Goal: Entertainment & Leisure: Consume media (video, audio)

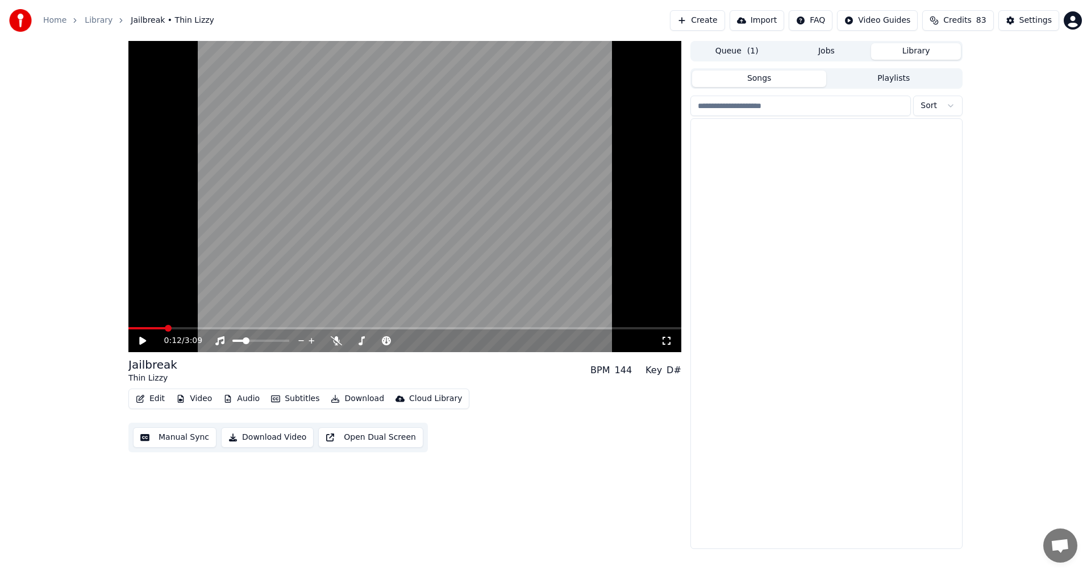
click at [920, 51] on button "Library" at bounding box center [916, 51] width 90 height 16
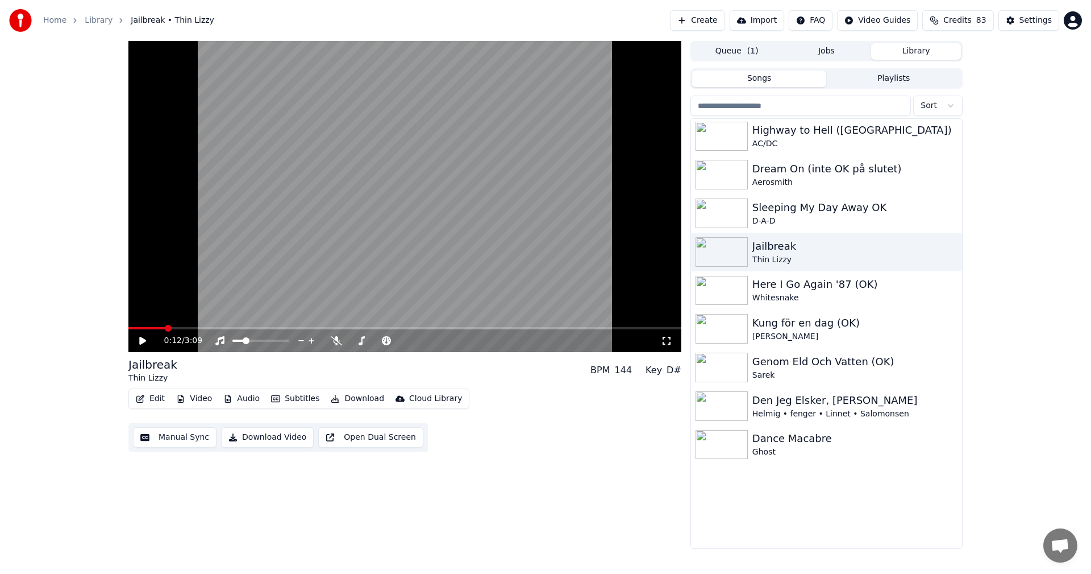
scroll to position [6250, 0]
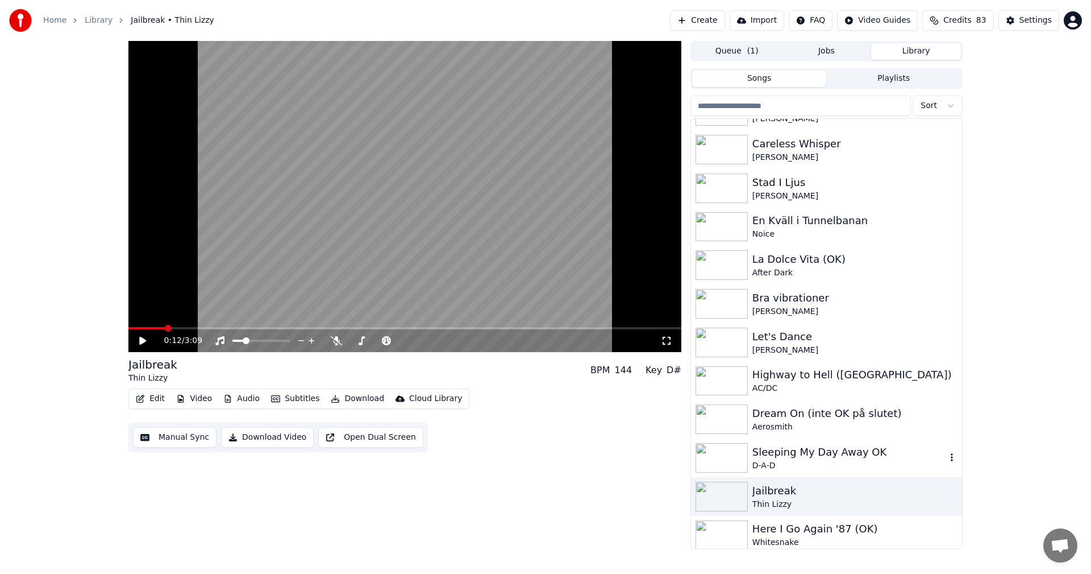
click at [891, 451] on div "Sleeping My Day Away OK" at bounding box center [850, 452] width 194 height 16
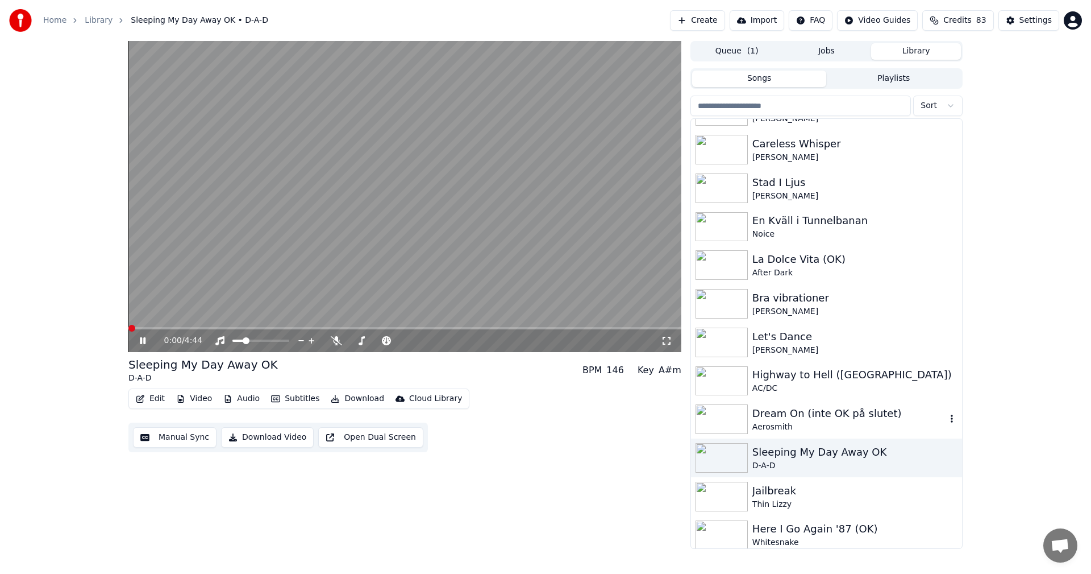
click at [883, 413] on div "Dream On (inte OK på slutet)" at bounding box center [850, 413] width 194 height 16
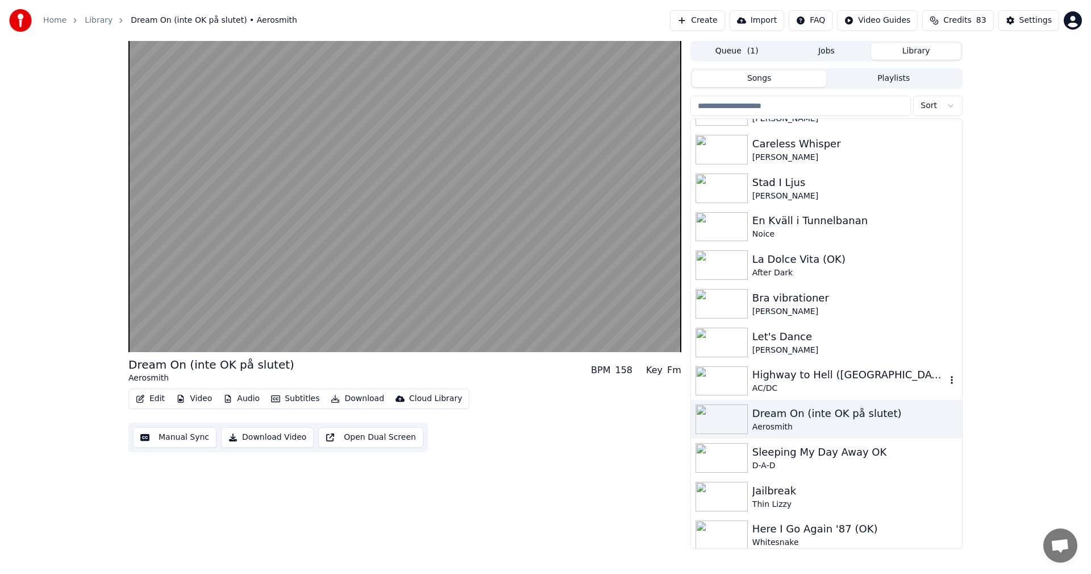
click at [867, 390] on div "AC/DC" at bounding box center [850, 388] width 194 height 11
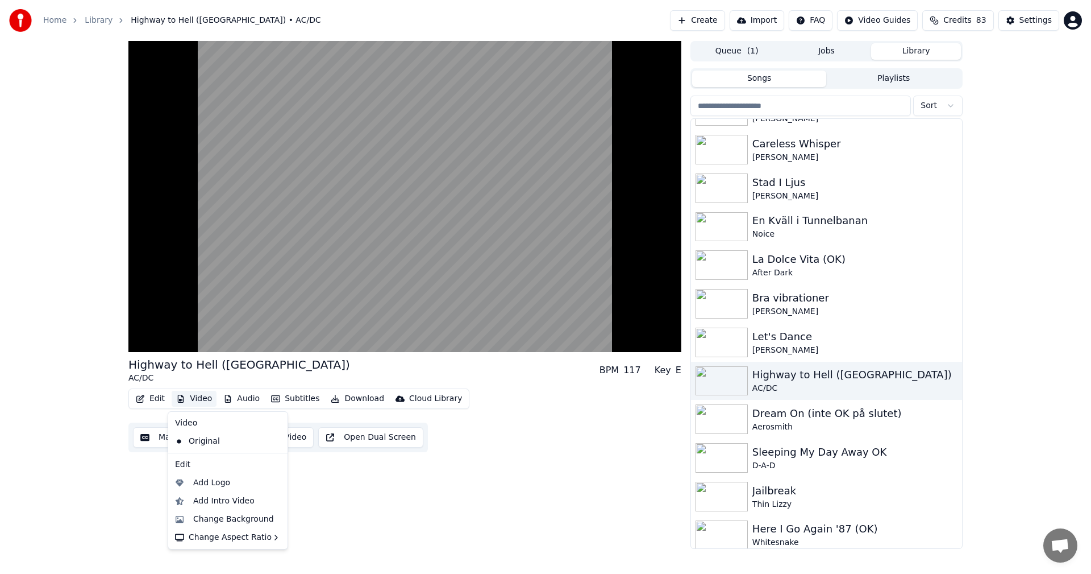
click at [203, 393] on button "Video" at bounding box center [194, 398] width 45 height 16
click at [240, 516] on div "Change Background" at bounding box center [233, 518] width 81 height 11
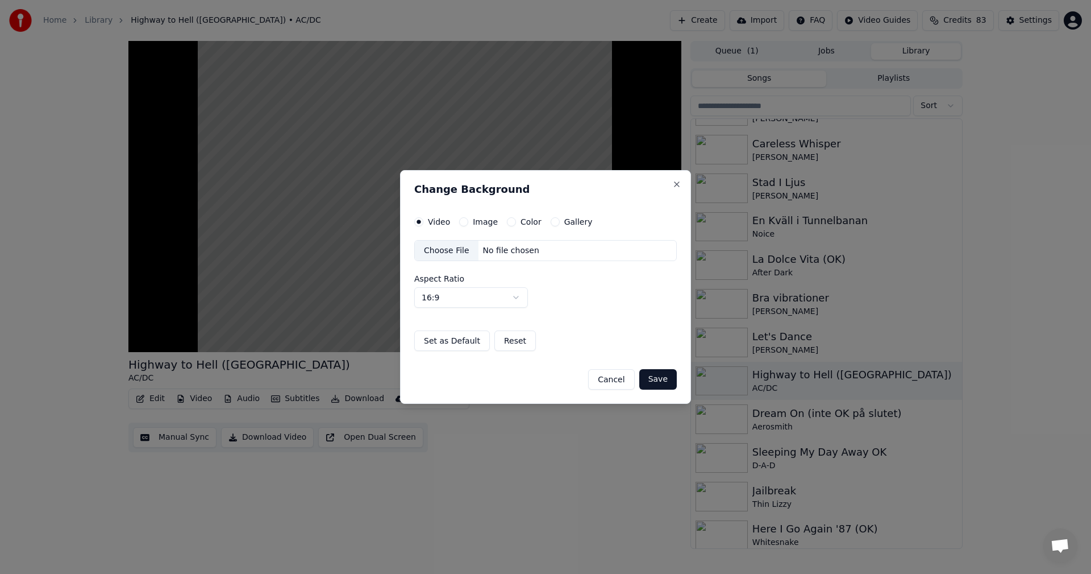
click at [551, 225] on button "Gallery" at bounding box center [555, 221] width 9 height 9
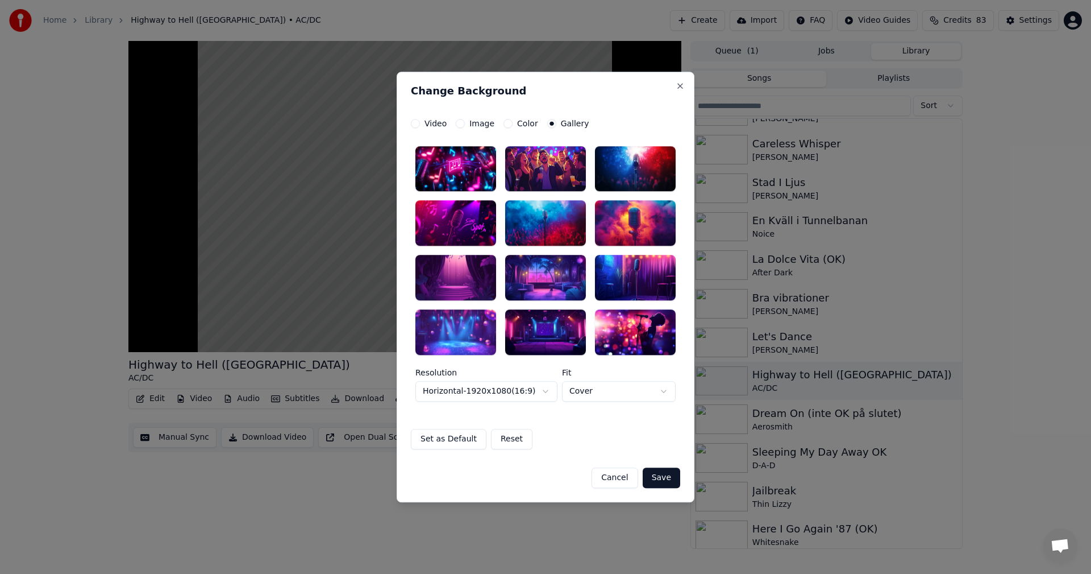
click at [460, 332] on div at bounding box center [455, 331] width 81 height 45
click at [674, 476] on button "Save" at bounding box center [662, 477] width 38 height 20
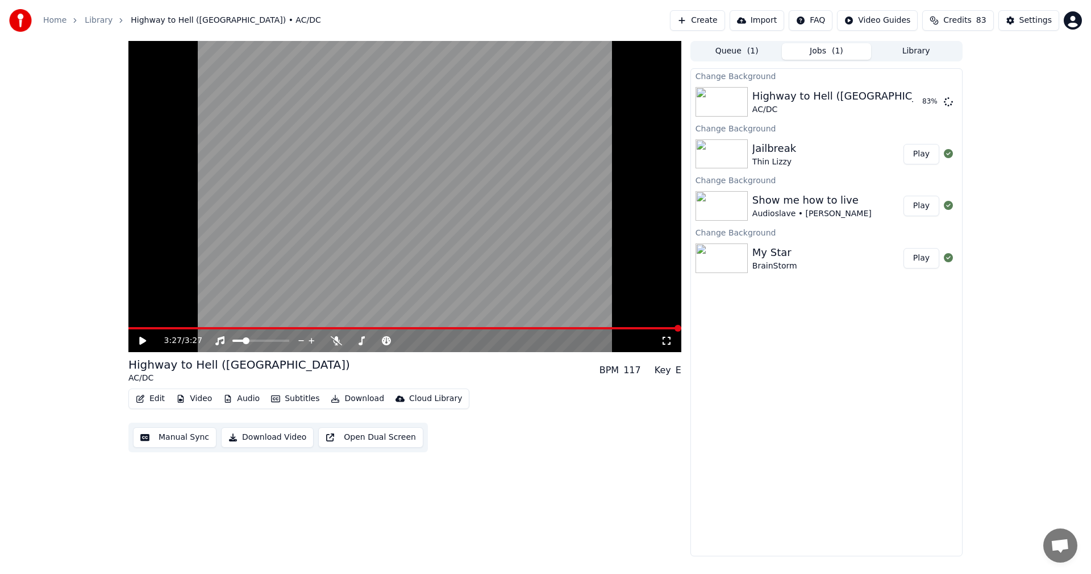
click at [143, 339] on icon at bounding box center [142, 340] width 7 height 8
click at [888, 46] on button "Library" at bounding box center [916, 51] width 90 height 16
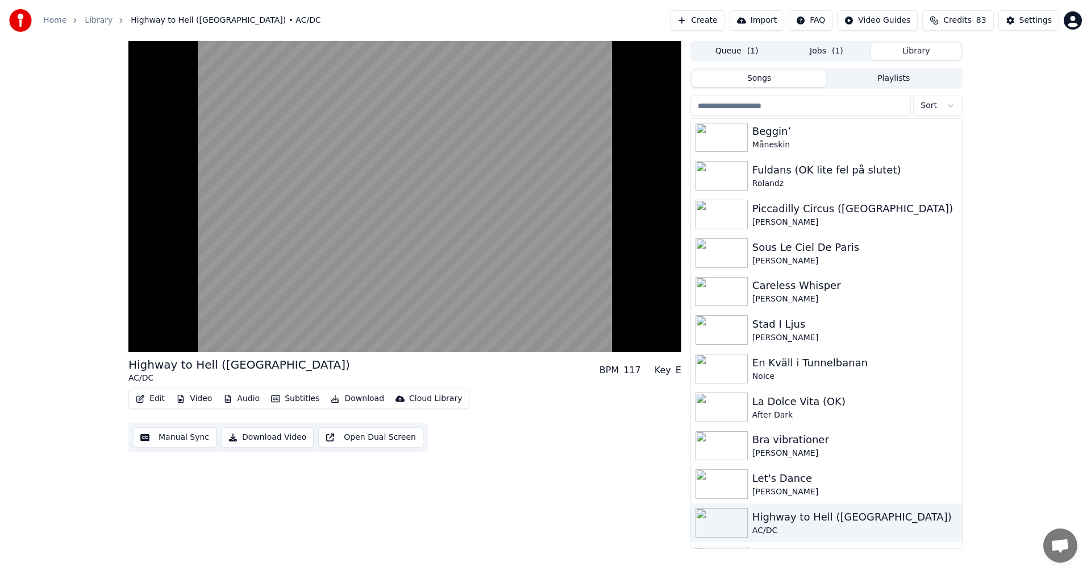
scroll to position [6185, 0]
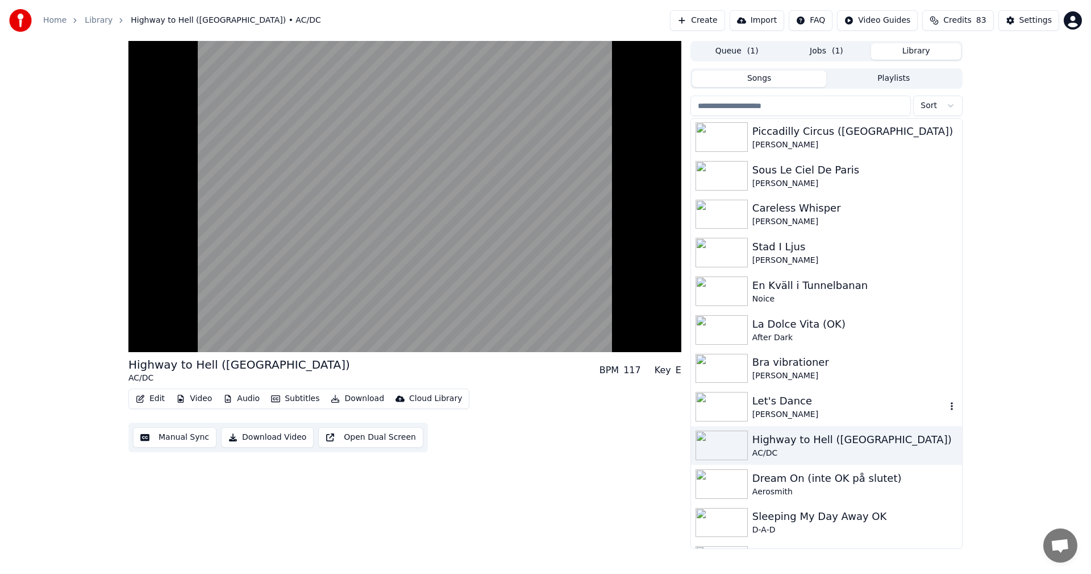
click at [884, 408] on div "Let's Dance" at bounding box center [850, 401] width 194 height 16
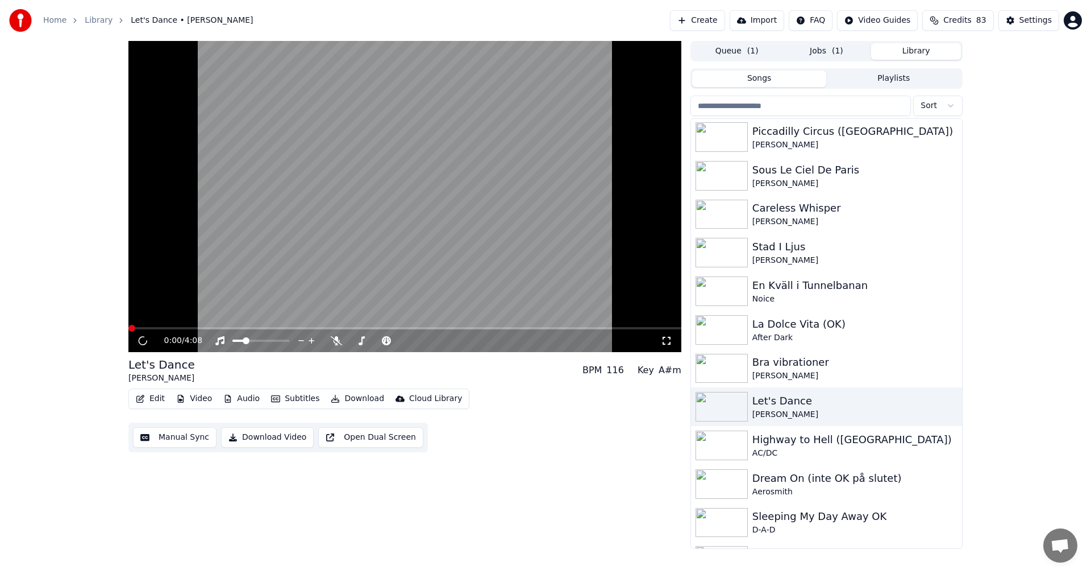
click at [196, 400] on button "Video" at bounding box center [194, 398] width 45 height 16
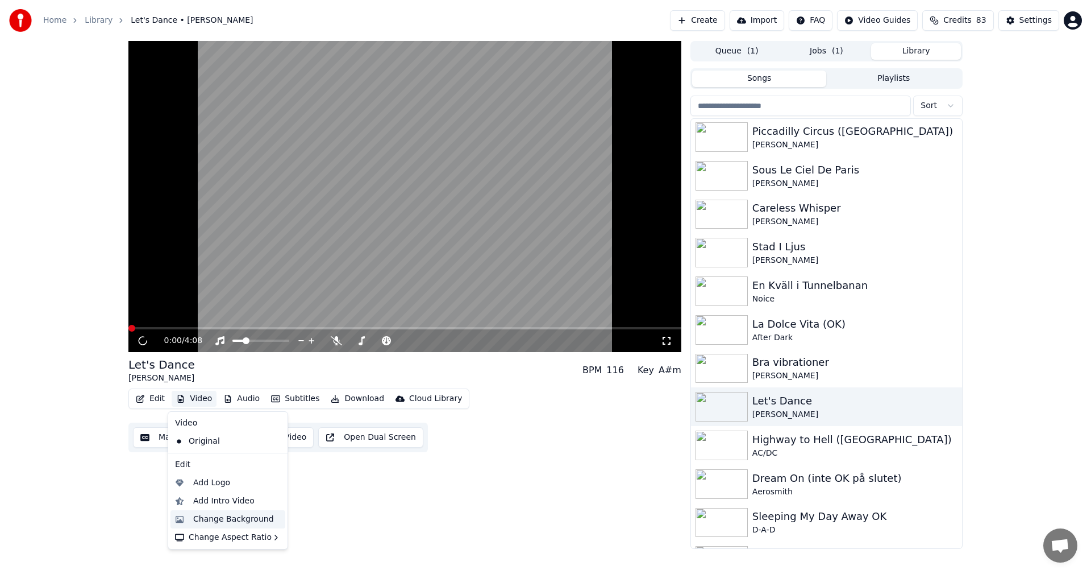
click at [234, 513] on div "Change Background" at bounding box center [233, 518] width 81 height 11
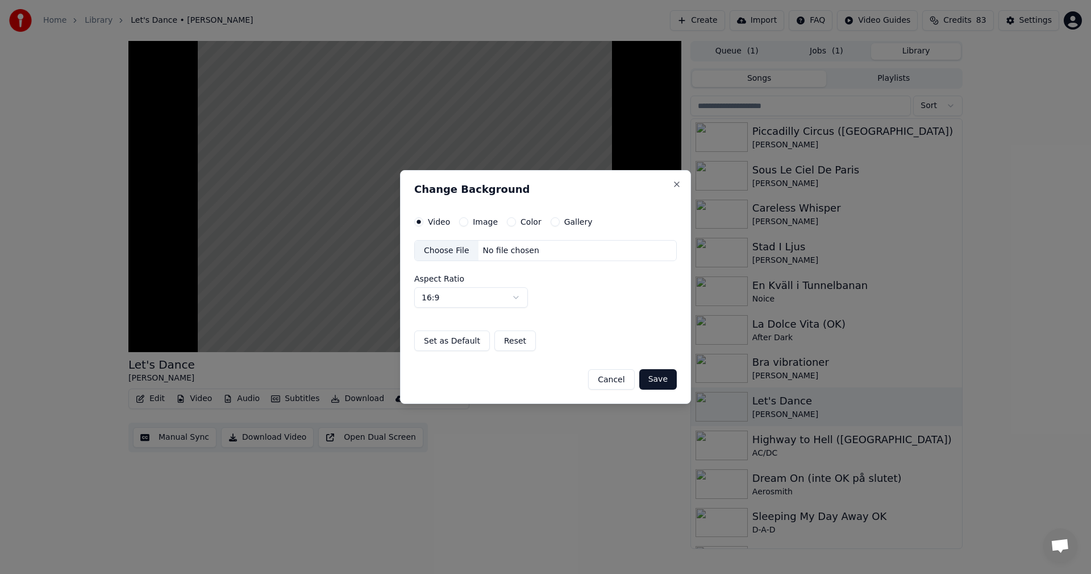
click at [551, 219] on button "Gallery" at bounding box center [555, 221] width 9 height 9
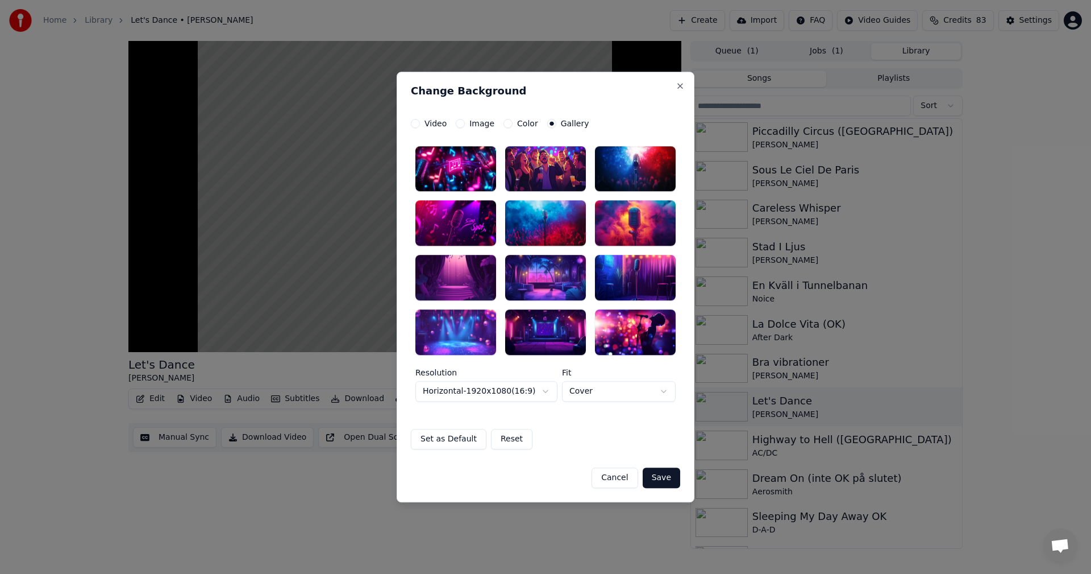
click at [461, 329] on div at bounding box center [455, 331] width 81 height 45
click at [666, 476] on button "Save" at bounding box center [662, 477] width 38 height 20
